Goal: Find specific page/section: Find specific page/section

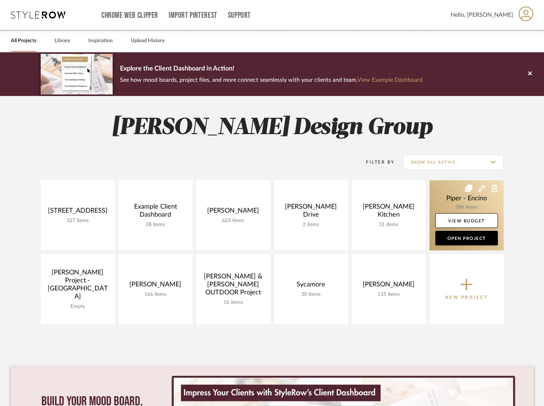
click at [455, 203] on link at bounding box center [466, 215] width 74 height 70
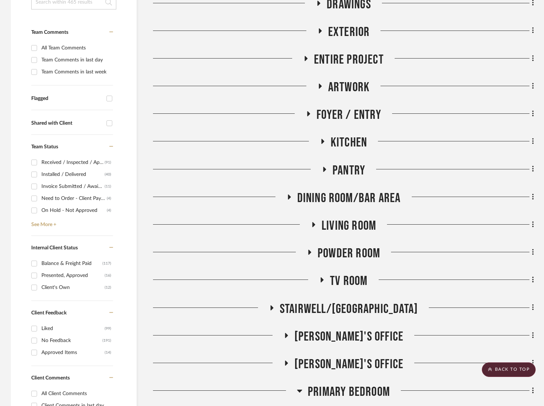
scroll to position [93, 0]
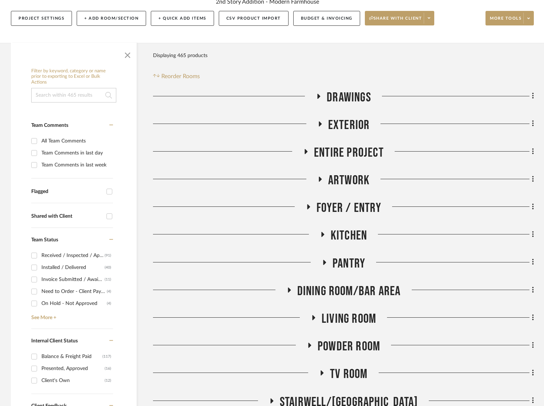
click at [344, 129] on span "Exterior" at bounding box center [349, 125] width 42 height 16
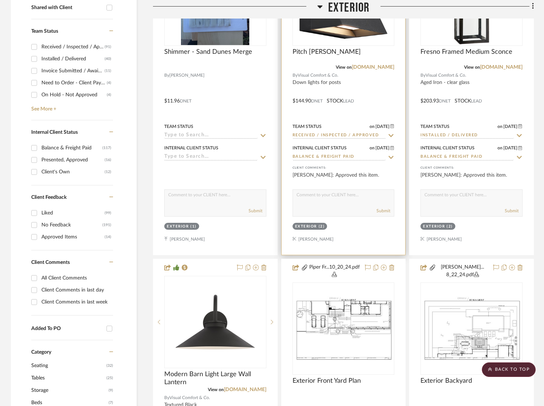
scroll to position [202, 0]
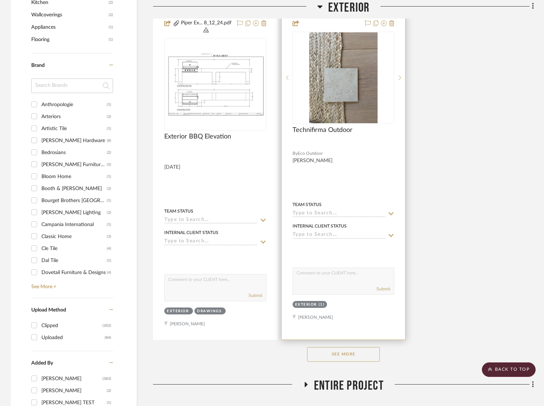
scroll to position [874, 0]
